Goal: Task Accomplishment & Management: Complete application form

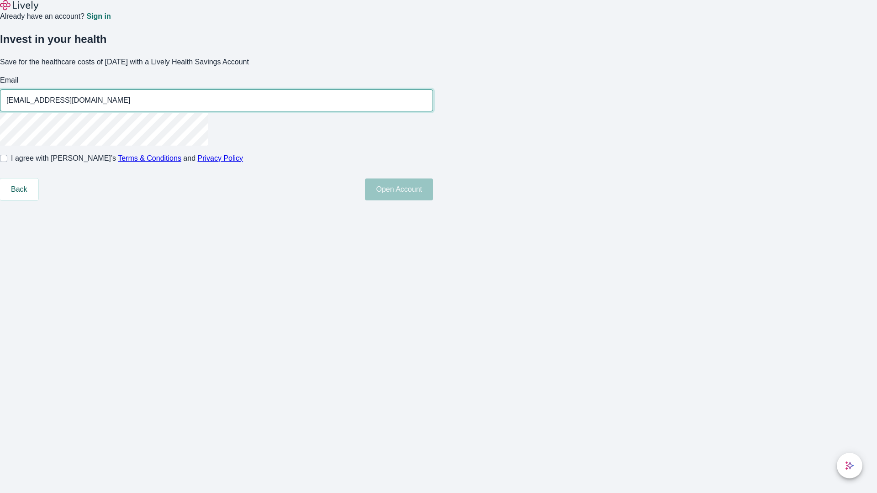
type input "Nadia.Schmitt250820051717@hotmail.com"
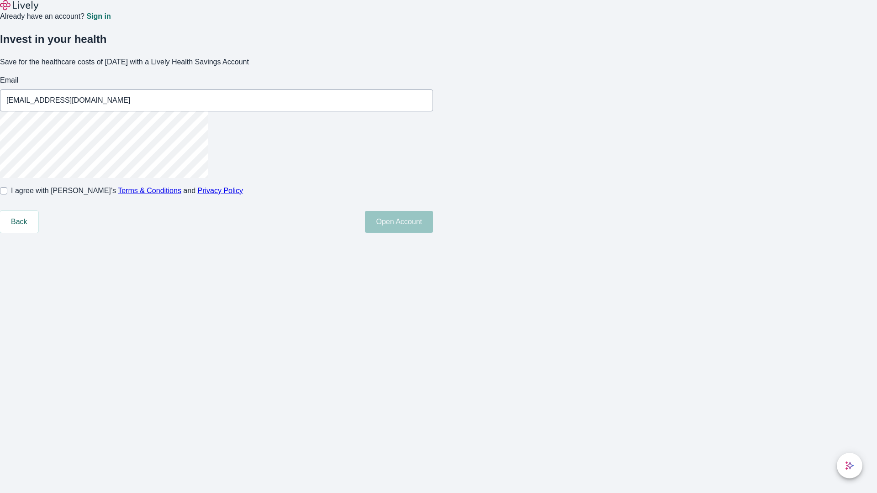
click at [7, 195] on input "I agree with Lively’s Terms & Conditions and Privacy Policy" at bounding box center [3, 190] width 7 height 7
checkbox input "true"
click at [433, 233] on button "Open Account" at bounding box center [399, 222] width 68 height 22
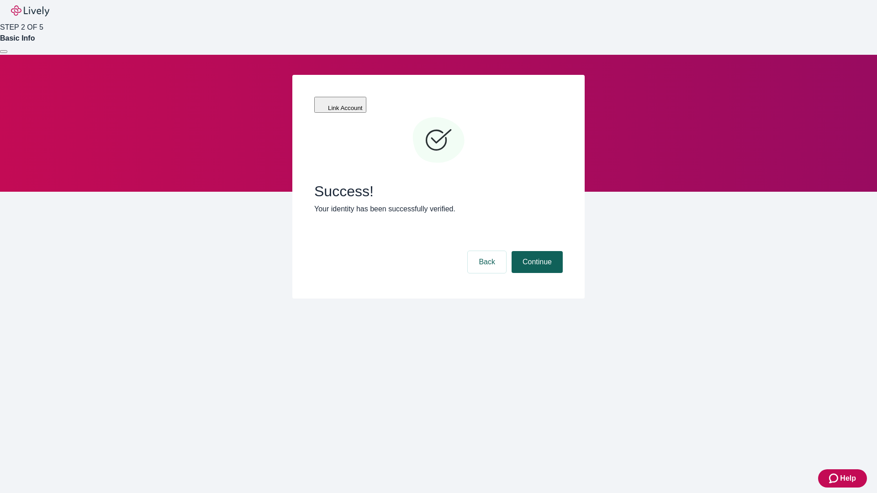
click at [536, 251] on button "Continue" at bounding box center [537, 262] width 51 height 22
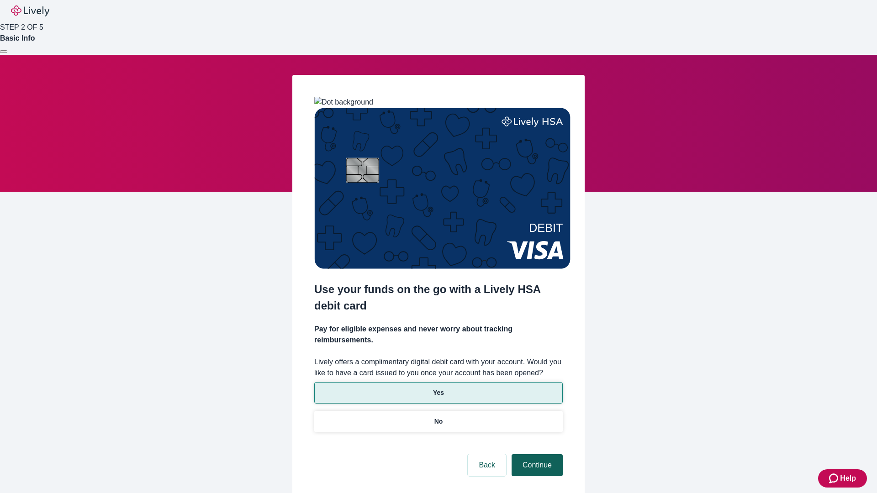
click at [438, 417] on p "No" at bounding box center [439, 422] width 9 height 10
click at [536, 455] on button "Continue" at bounding box center [537, 466] width 51 height 22
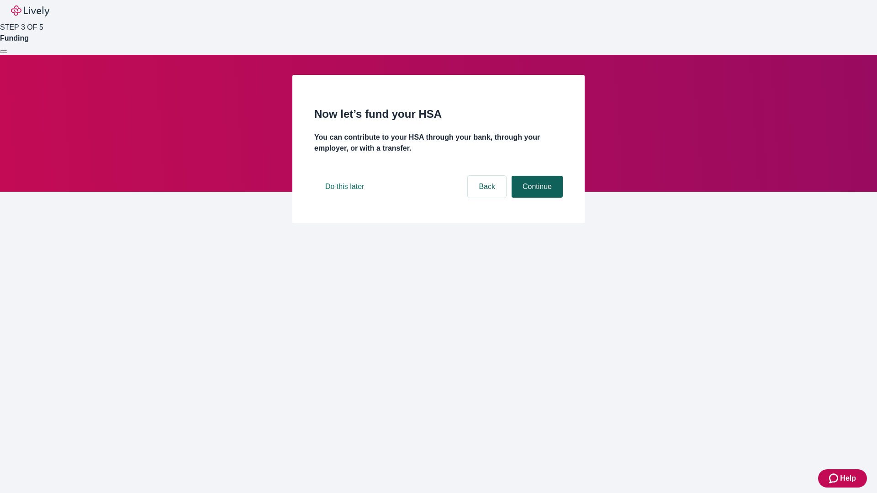
click at [536, 198] on button "Continue" at bounding box center [537, 187] width 51 height 22
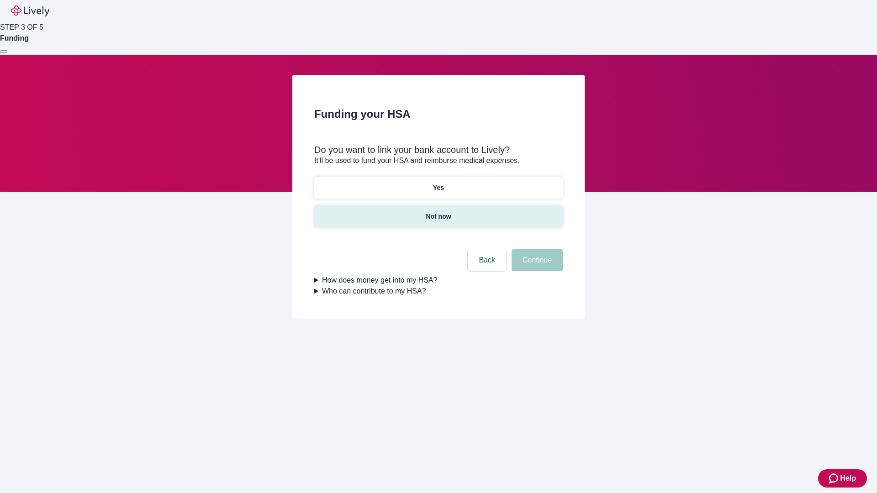
click at [438, 212] on p "Not now" at bounding box center [438, 217] width 25 height 10
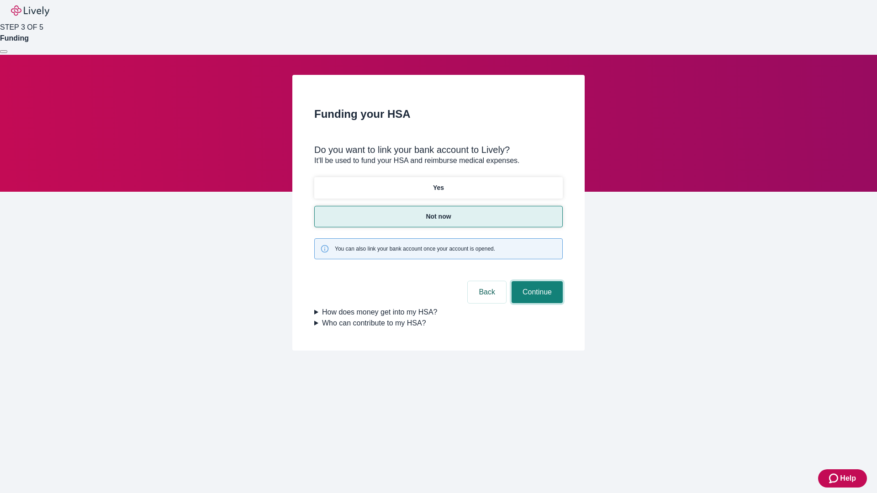
click at [536, 281] on button "Continue" at bounding box center [537, 292] width 51 height 22
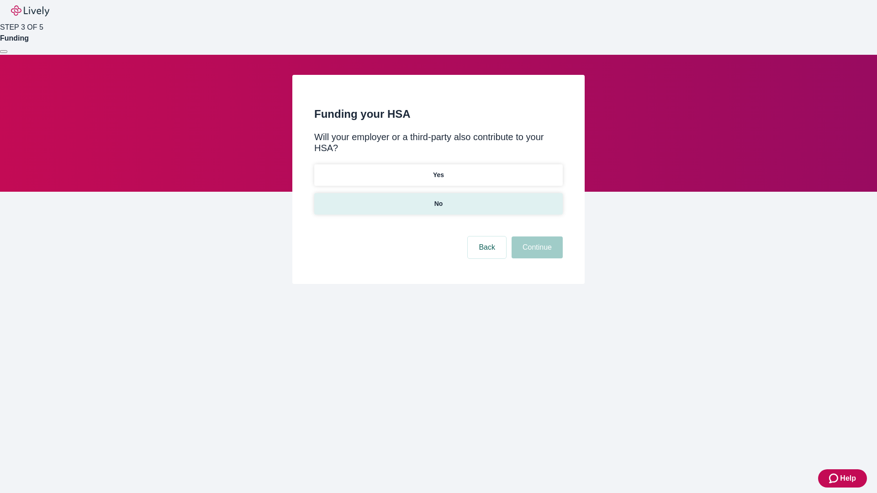
click at [438, 199] on p "No" at bounding box center [439, 204] width 9 height 10
click at [536, 237] on button "Continue" at bounding box center [537, 248] width 51 height 22
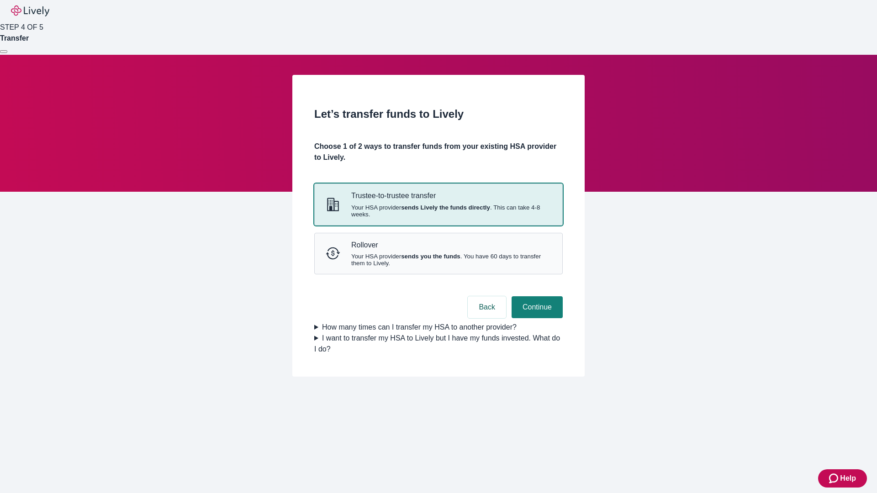
click at [438, 211] on strong "sends Lively the funds directly" at bounding box center [445, 207] width 89 height 7
click at [536, 318] on button "Continue" at bounding box center [537, 308] width 51 height 22
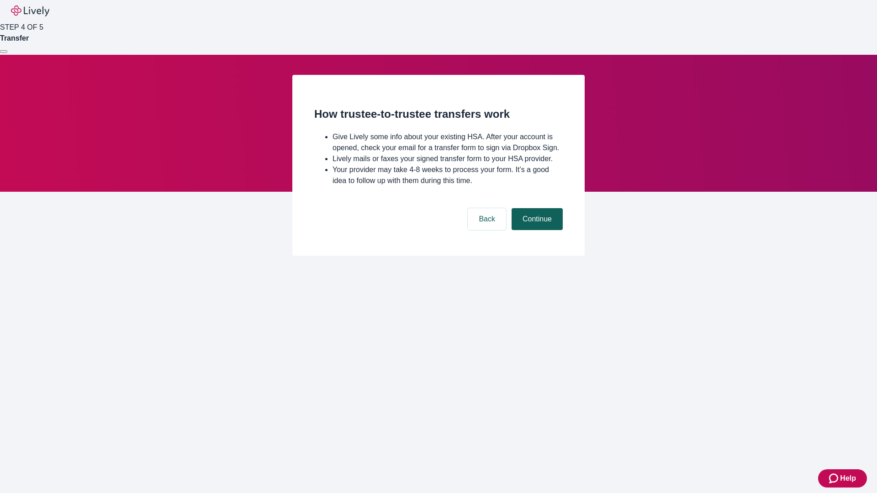
click at [536, 230] on button "Continue" at bounding box center [537, 219] width 51 height 22
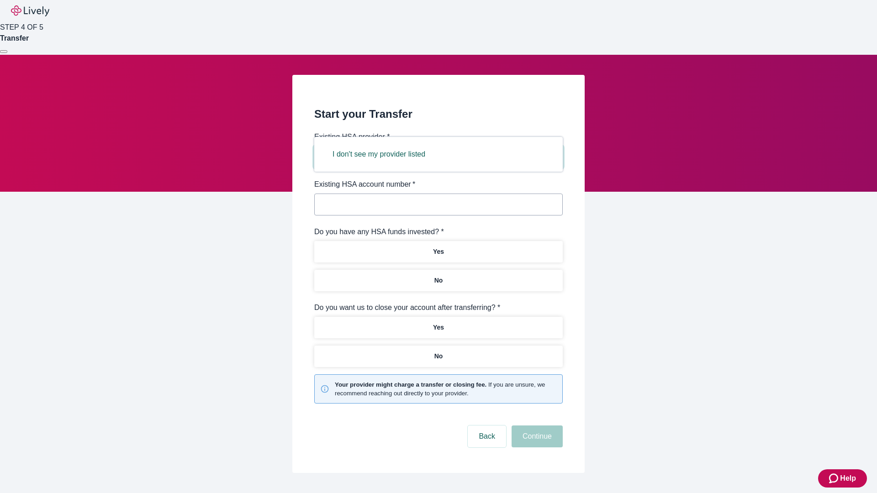
click at [382, 154] on button "I don't see my provider listed" at bounding box center [379, 154] width 115 height 22
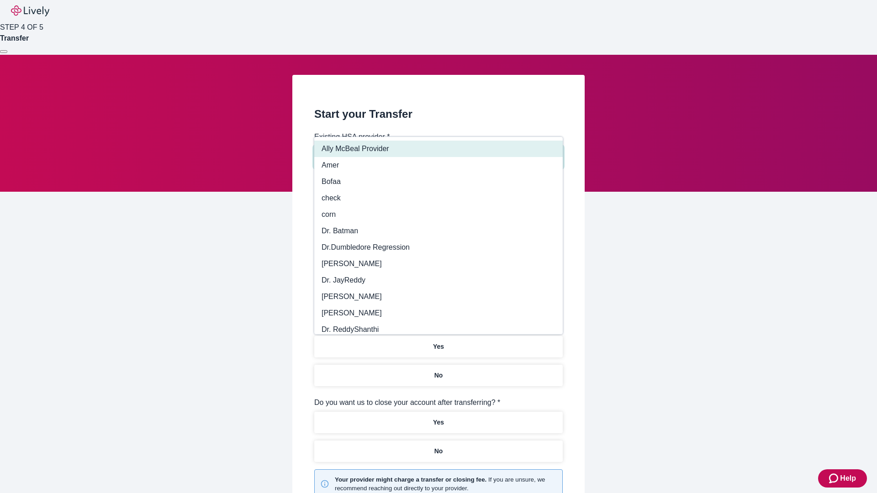
type input "Other"
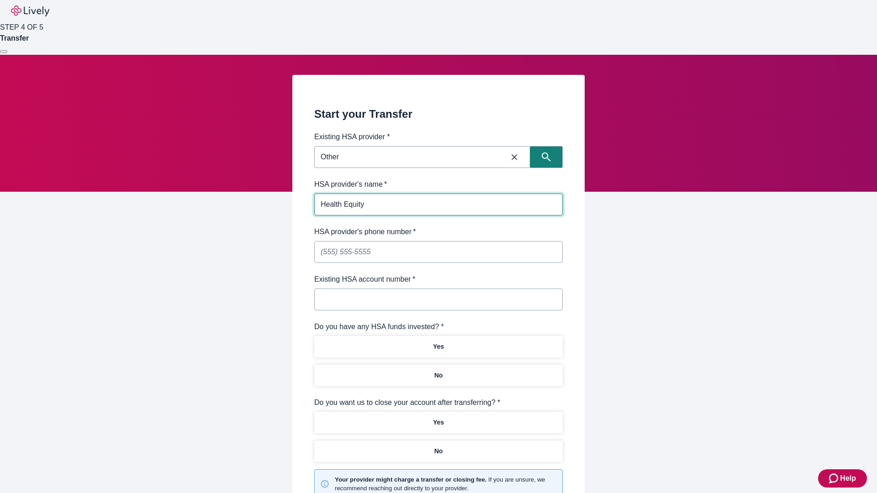
type input "Health Equity"
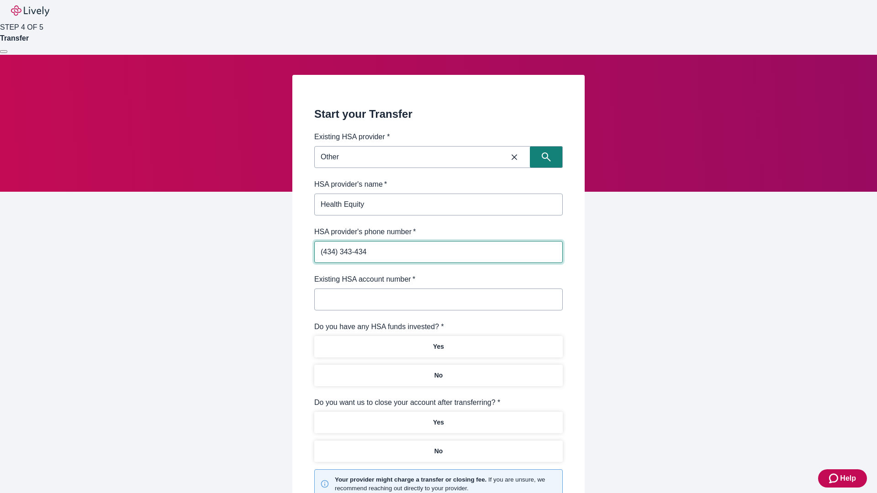
type input "[PHONE_NUMBER]"
